Goal: Transaction & Acquisition: Purchase product/service

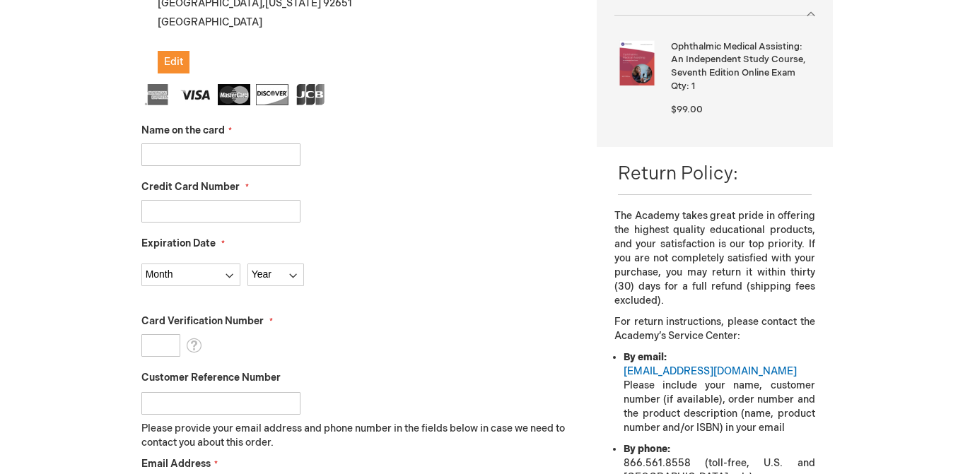
click at [444, 151] on div at bounding box center [358, 155] width 435 height 23
click at [223, 156] on input "Name on the card" at bounding box center [220, 155] width 159 height 23
type input "[PERSON_NAME]"
click at [214, 209] on input "Credit Card Number" at bounding box center [220, 211] width 159 height 23
type input "[CREDIT_CARD_NUMBER]"
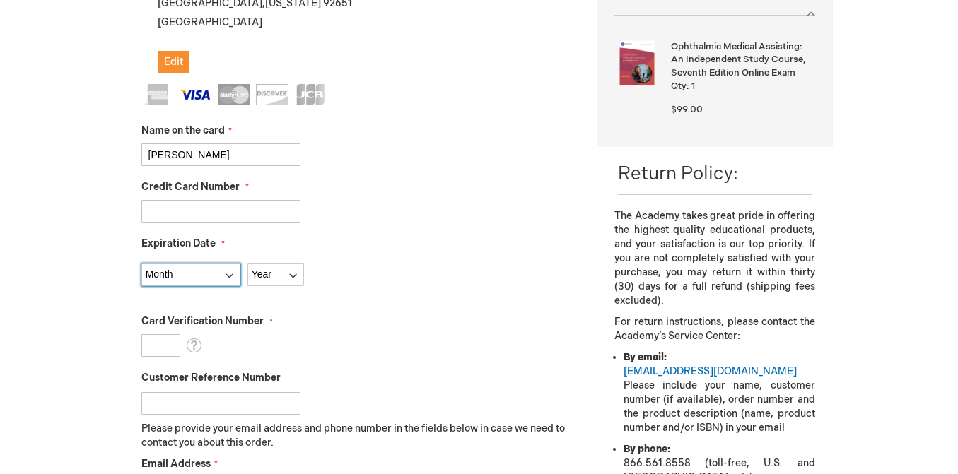
click at [179, 284] on select "Month [DATE] - [DATE] - [DATE] - [DATE] - [DATE] - [DATE] - [DATE] - [DATE] - […" at bounding box center [190, 275] width 99 height 23
select select "6"
click at [141, 264] on select "Month 01 - January 02 - February 03 - March 04 - April 05 - May 06 - June 07 - …" at bounding box center [190, 275] width 99 height 23
click at [278, 272] on select "Year 2025 2026 2027 2028 2029 2030 2031 2032 2033 2034 2035" at bounding box center [275, 275] width 57 height 23
select select "2028"
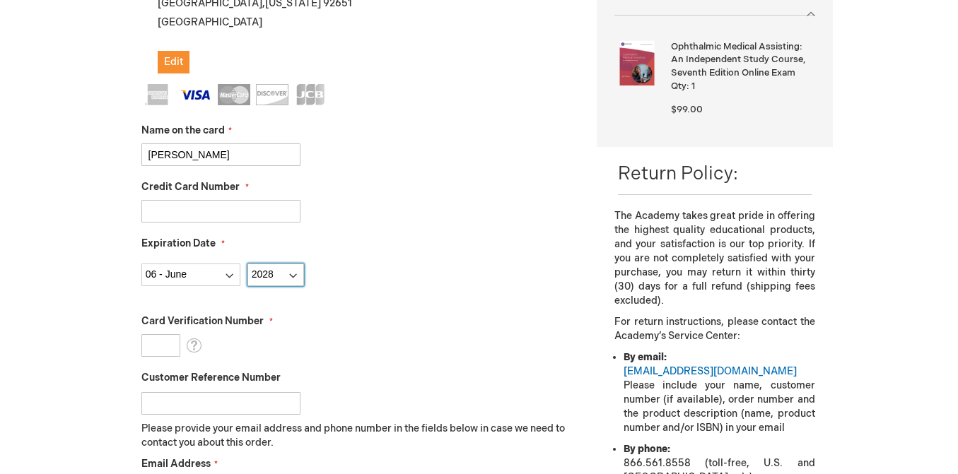
click at [247, 264] on select "Year 2025 2026 2027 2028 2029 2030 2031 2032 2033 2034 2035" at bounding box center [275, 275] width 57 height 23
click at [160, 347] on input "Card Verification Number" at bounding box center [160, 345] width 39 height 23
type input "802"
click at [226, 402] on input "Customer Reference Number" at bounding box center [220, 403] width 159 height 23
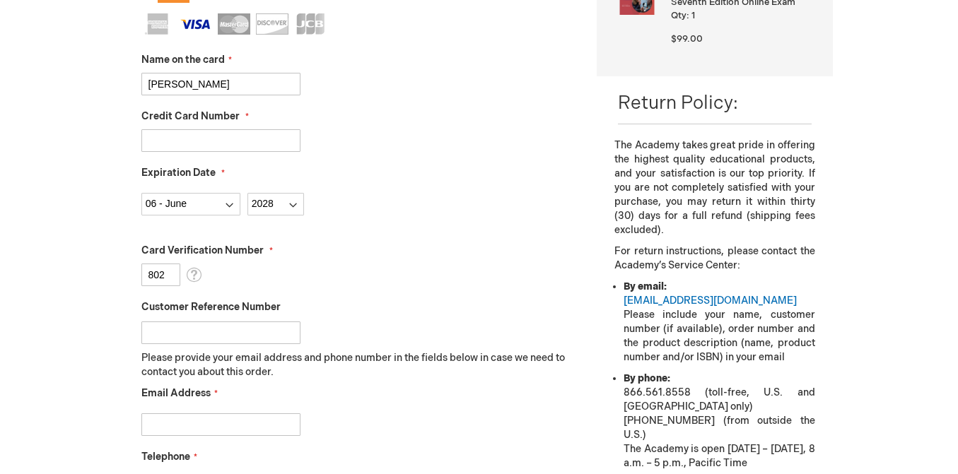
scroll to position [547, 0]
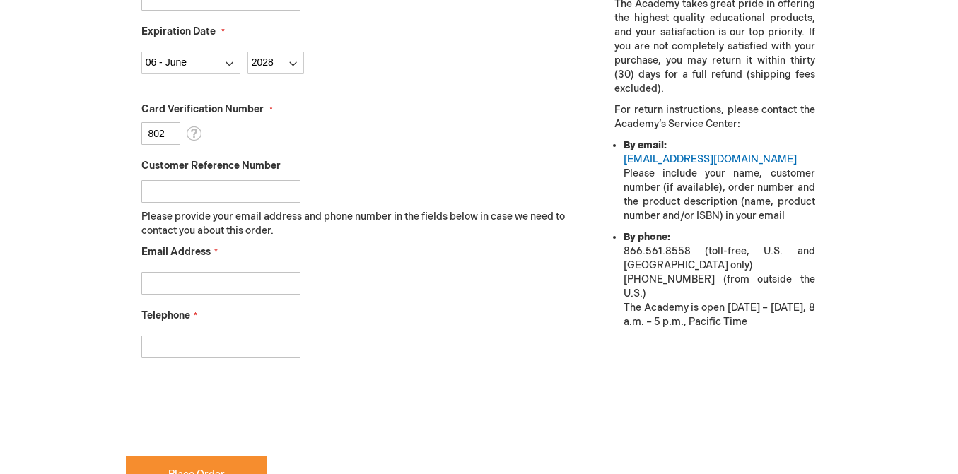
click at [243, 281] on input "Email Address" at bounding box center [220, 283] width 159 height 23
type input "sskenderian@harvardeye.com"
type input "9497933303"
checkbox input "true"
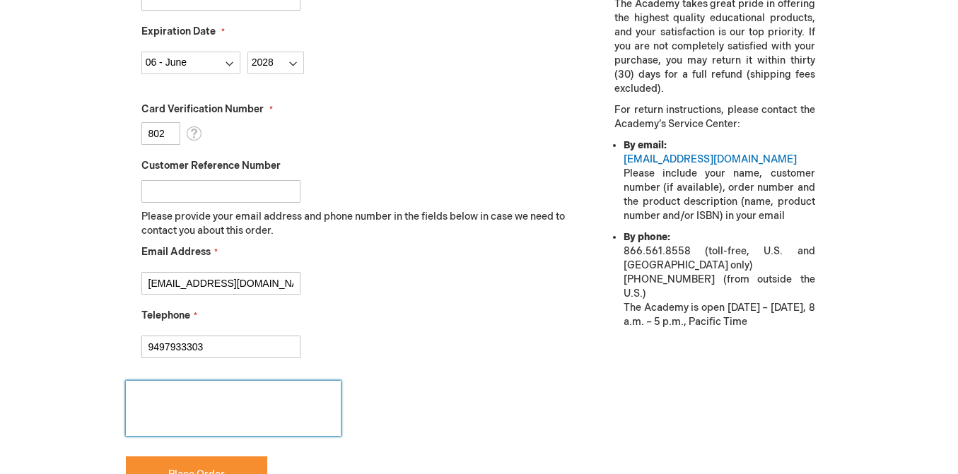
scroll to position [830, 0]
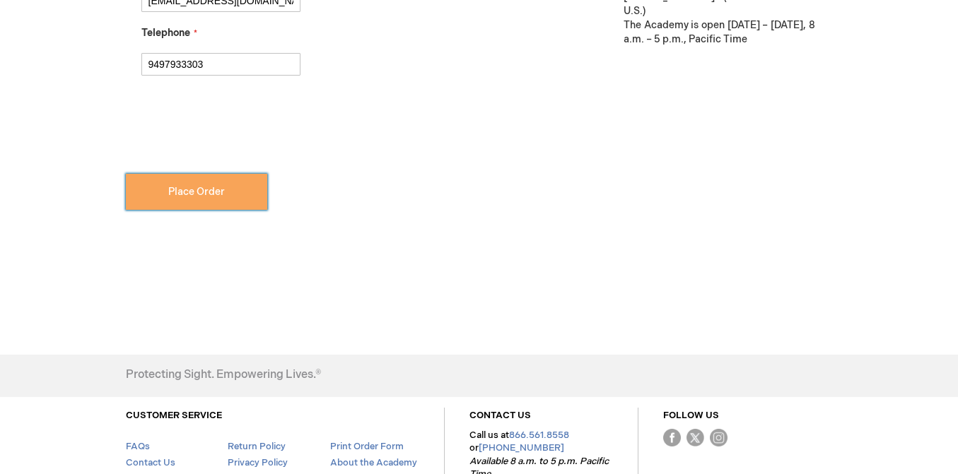
click at [197, 205] on button "Place Order" at bounding box center [196, 192] width 141 height 36
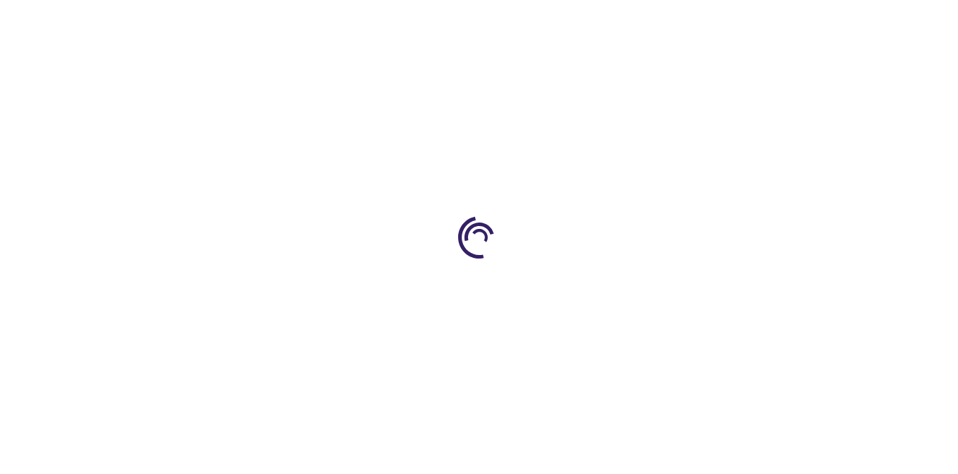
scroll to position [354, 0]
select select "US"
select select "12"
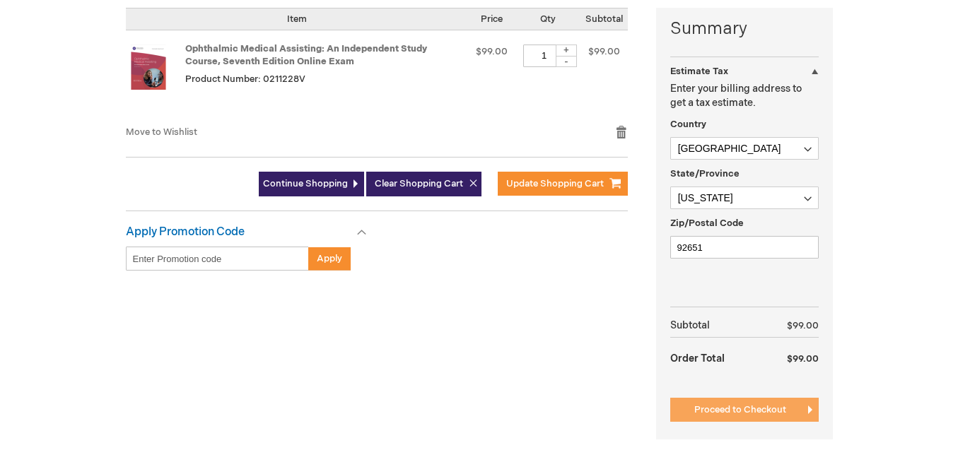
click at [728, 406] on span "Proceed to Checkout" at bounding box center [740, 409] width 92 height 11
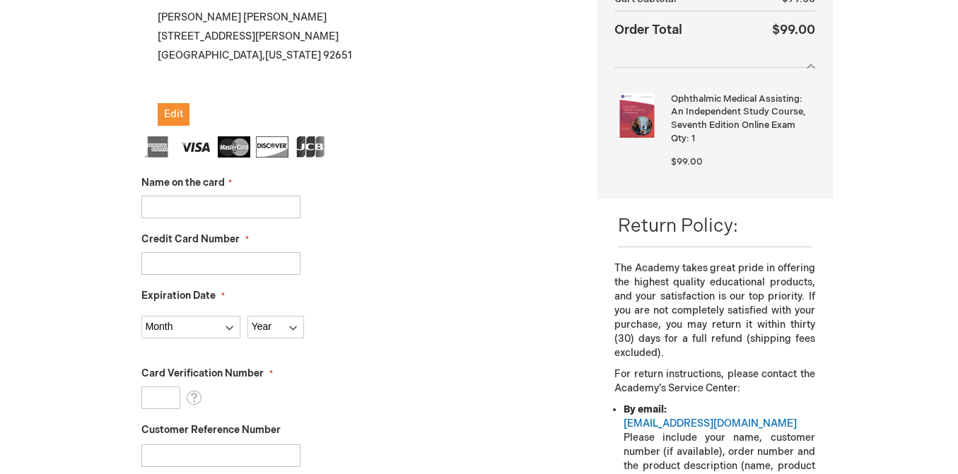
scroll to position [212, 0]
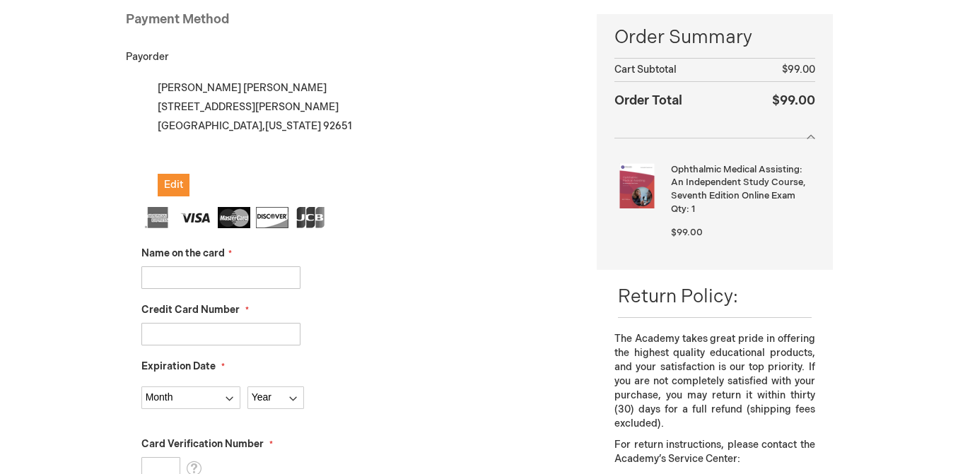
click at [183, 276] on input "Name on the card" at bounding box center [220, 278] width 159 height 23
type input "[PERSON_NAME]"
click at [227, 339] on input "Credit Card Number" at bounding box center [220, 334] width 159 height 23
type input "[CREDIT_CARD_NUMBER]"
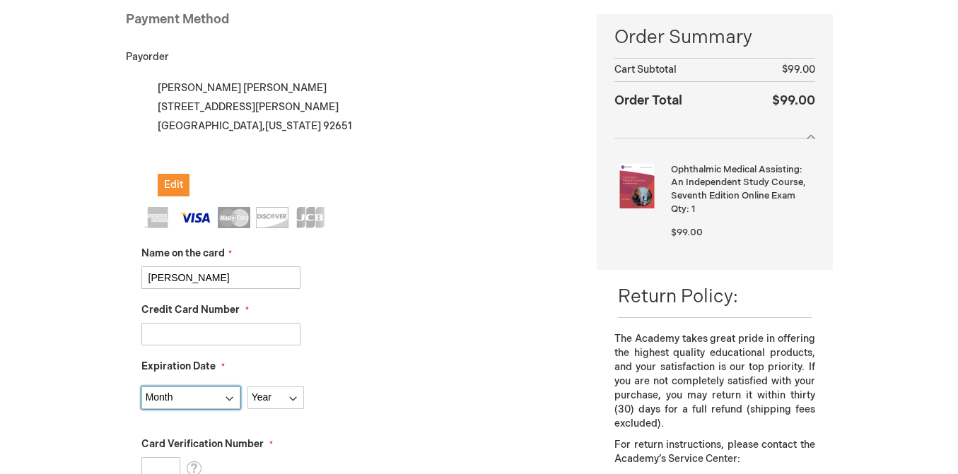
click at [187, 397] on select "Month 01 - January 02 - February 03 - March 04 - April 05 - May 06 - June 07 - …" at bounding box center [190, 398] width 99 height 23
select select "6"
click at [141, 387] on select "Month 01 - January 02 - February 03 - March 04 - April 05 - May 06 - June 07 - …" at bounding box center [190, 398] width 99 height 23
click at [268, 399] on select "Year 2025 2026 2027 2028 2029 2030 2031 2032 2033 2034 2035" at bounding box center [275, 398] width 57 height 23
select select "2028"
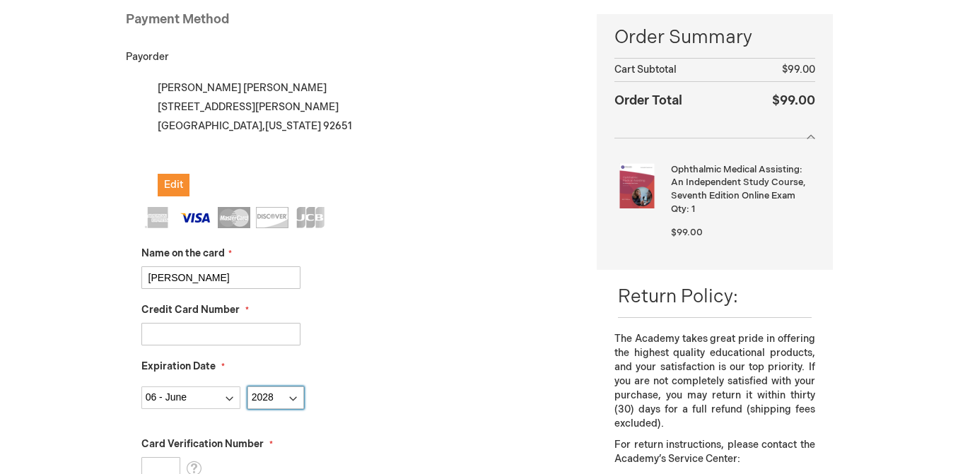
click at [247, 387] on select "Year 2025 2026 2027 2028 2029 2030 2031 2032 2033 2034 2035" at bounding box center [275, 398] width 57 height 23
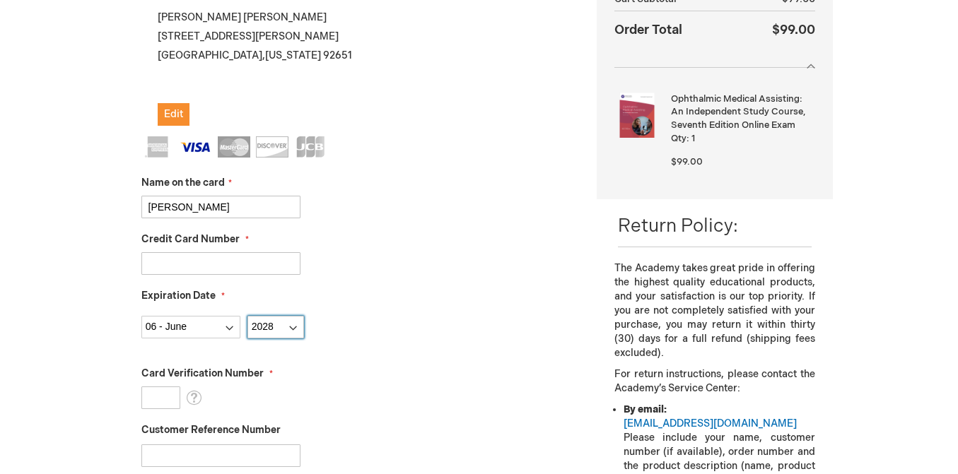
scroll to position [424, 0]
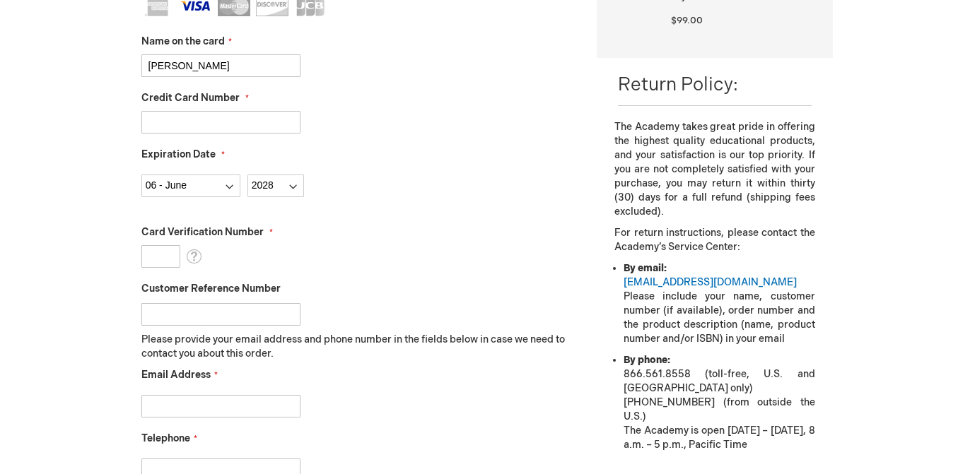
click at [168, 268] on fieldset "Name on the card Angel Vasquez Credit Card Number 4482130007308475 Expiration D…" at bounding box center [358, 245] width 435 height 501
drag, startPoint x: 173, startPoint y: 252, endPoint x: 176, endPoint y: 244, distance: 8.5
click at [176, 244] on div "Card Verification Number What is this?" at bounding box center [358, 247] width 435 height 42
type input "802"
click at [260, 303] on input "Customer Reference Number" at bounding box center [220, 314] width 159 height 23
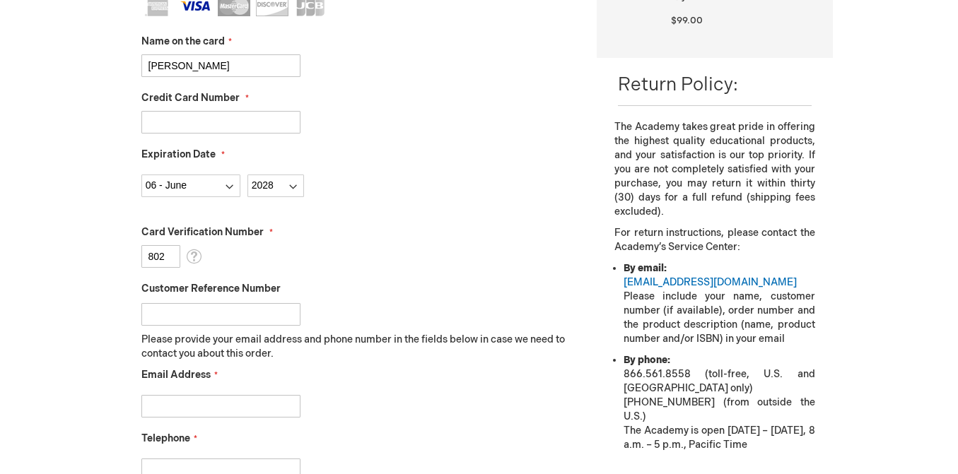
drag, startPoint x: 262, startPoint y: 317, endPoint x: 349, endPoint y: 311, distance: 87.2
click at [262, 316] on input "Customer Reference Number" at bounding box center [220, 314] width 159 height 23
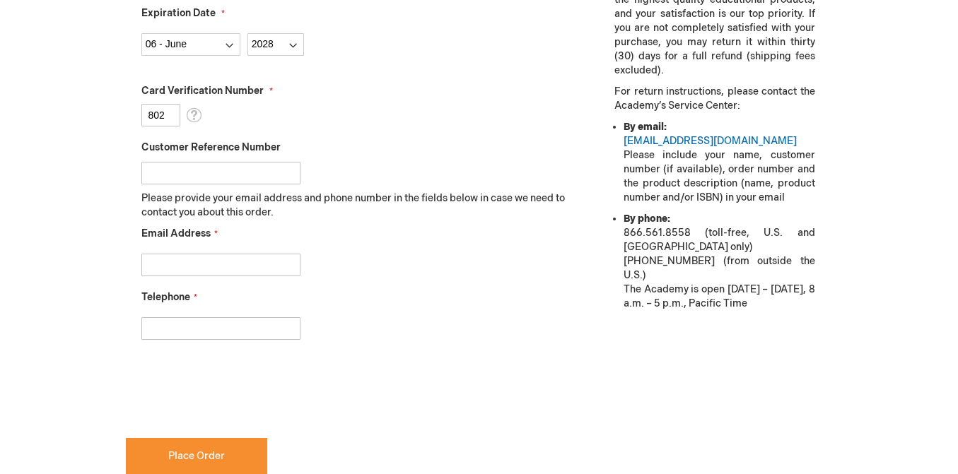
click at [209, 267] on input "Email Address" at bounding box center [220, 265] width 159 height 23
type input "sskenderian@harvardeye.com"
click at [204, 325] on input "Telephone" at bounding box center [220, 328] width 159 height 23
type input "9497933303"
checkbox input "true"
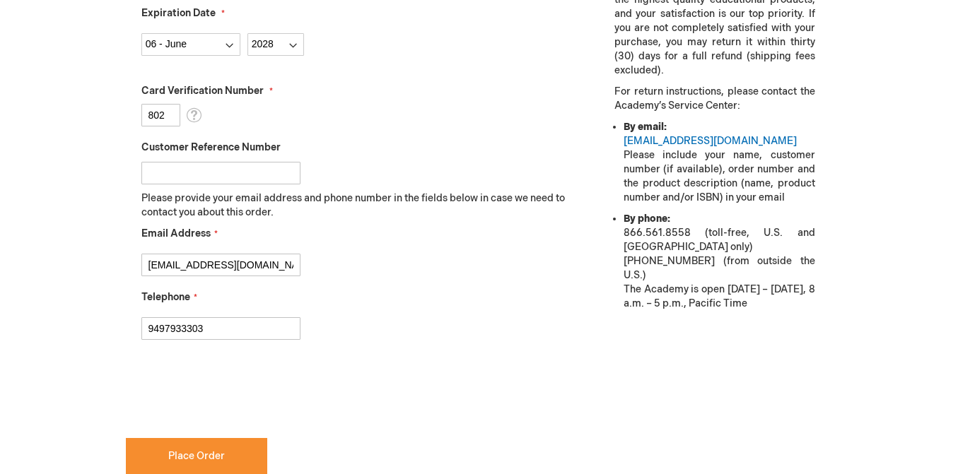
scroll to position [707, 0]
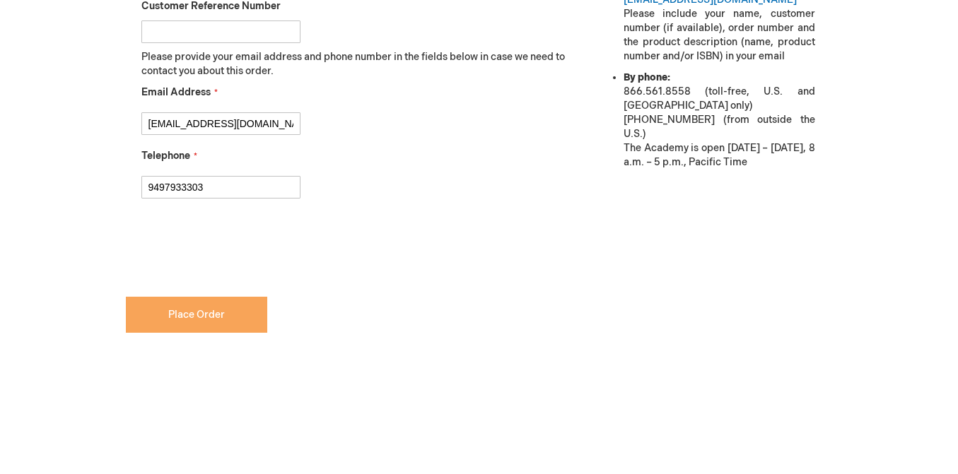
click at [185, 310] on span "Place Order" at bounding box center [196, 315] width 57 height 12
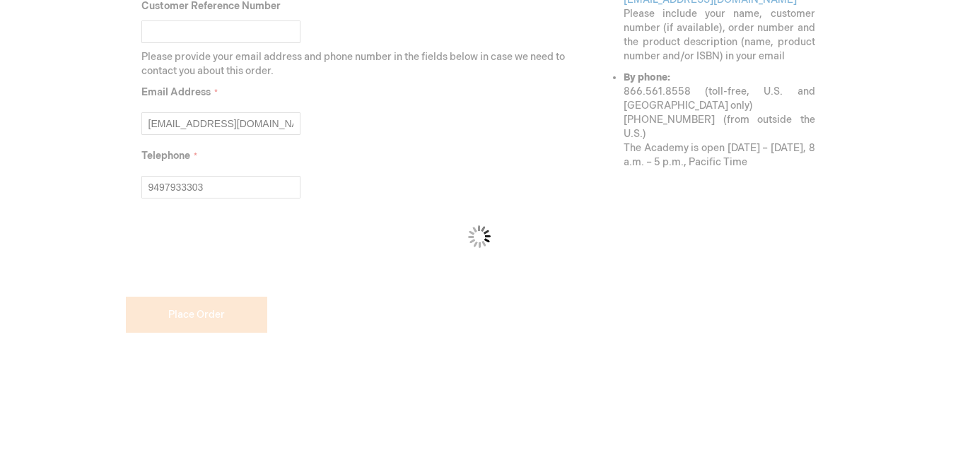
scroll to position [354, 0]
